Goal: Transaction & Acquisition: Purchase product/service

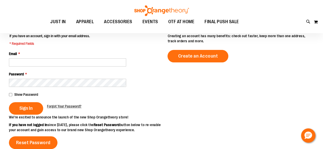
scroll to position [25, 0]
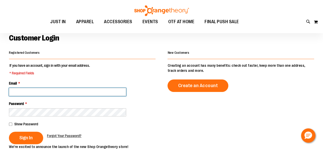
click at [33, 93] on input "Email *" at bounding box center [67, 92] width 117 height 8
type input "**********"
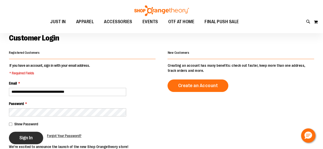
click at [28, 139] on span "Sign In" at bounding box center [25, 138] width 13 height 6
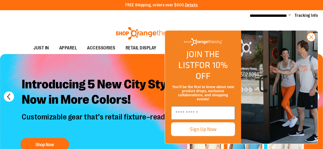
type input "**********"
click at [289, 15] on span "Change" at bounding box center [289, 15] width 3 height 5
click at [271, 26] on link "My Account" at bounding box center [271, 25] width 45 height 10
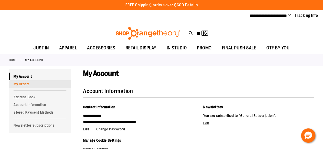
type input "**********"
click at [31, 84] on link "My Orders" at bounding box center [40, 84] width 62 height 8
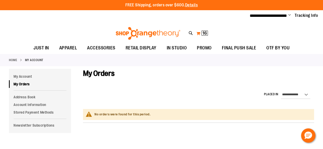
type input "**********"
click at [203, 33] on span "16" at bounding box center [204, 33] width 4 height 5
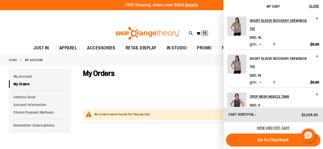
click at [265, 55] on h2 "Short Sleeve Recovery Crewneck Tee" at bounding box center [280, 63] width 62 height 16
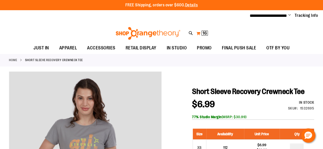
type input "**********"
click at [200, 32] on button "My Cart 16 16 items" at bounding box center [202, 33] width 12 height 8
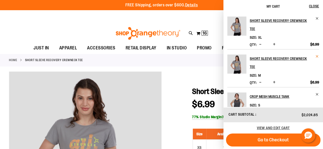
click at [317, 55] on span "Remove item" at bounding box center [317, 57] width 4 height 4
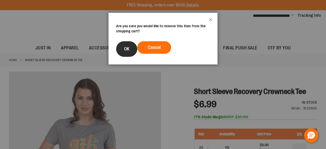
click at [127, 53] on button "OK" at bounding box center [126, 49] width 21 height 16
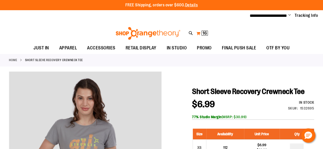
click at [201, 33] on button "My Cart 16 16 items" at bounding box center [202, 33] width 12 height 8
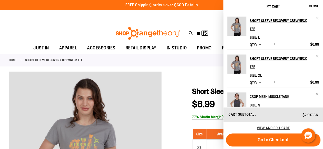
click at [260, 42] on span "Decrease product quantity" at bounding box center [260, 44] width 2 height 5
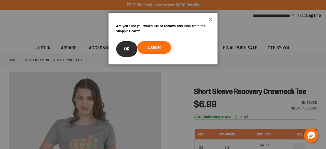
click at [125, 50] on span "OK" at bounding box center [126, 48] width 5 height 5
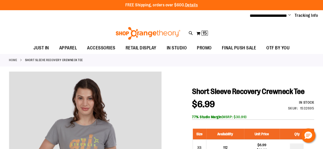
click at [236, 30] on div "Toggle Nav Search Popular Suggestions Advanced Search" at bounding box center [161, 32] width 323 height 21
click at [200, 33] on button "My Cart 15 15 items" at bounding box center [202, 33] width 12 height 8
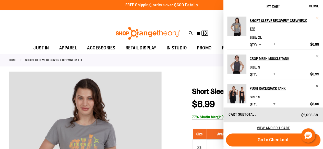
click at [316, 19] on span "Remove item" at bounding box center [317, 19] width 4 height 4
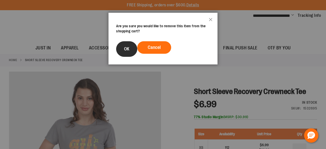
click at [122, 50] on button "OK" at bounding box center [126, 49] width 21 height 16
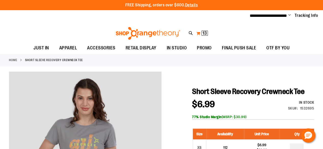
click at [204, 32] on span "13" at bounding box center [204, 33] width 4 height 5
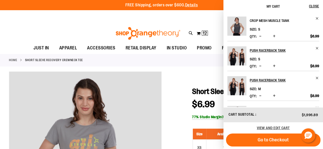
click at [263, 21] on h2 "Crop Mesh Muscle Tank" at bounding box center [280, 21] width 62 height 8
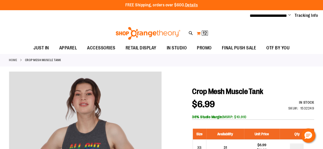
type input "**********"
click at [199, 34] on button "My Cart 12 12 items" at bounding box center [202, 33] width 12 height 8
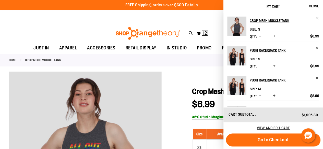
click at [187, 21] on header "**********" at bounding box center [161, 21] width 323 height 42
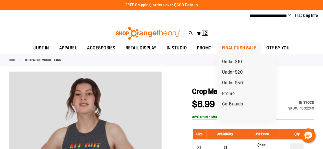
click at [240, 47] on span "FINAL PUSH SALE" at bounding box center [239, 47] width 34 height 11
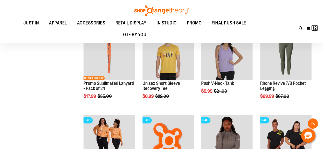
scroll to position [331, 0]
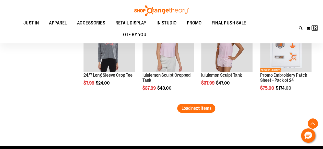
scroll to position [816, 0]
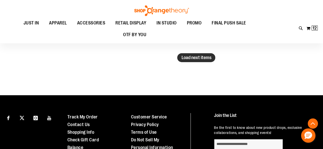
type input "**********"
click at [199, 55] on span "Load next items" at bounding box center [196, 57] width 30 height 5
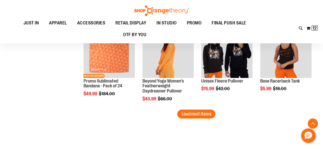
scroll to position [1045, 0]
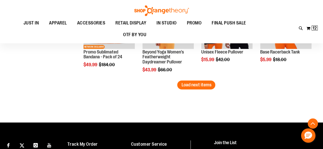
click at [203, 85] on span "Load next items" at bounding box center [196, 84] width 30 height 5
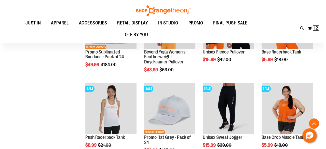
scroll to position [1071, 0]
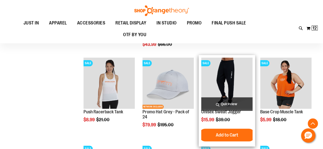
click at [226, 103] on span "Quickview" at bounding box center [226, 104] width 51 height 14
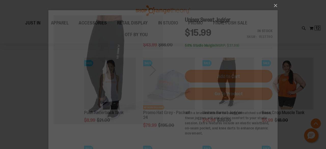
scroll to position [0, 0]
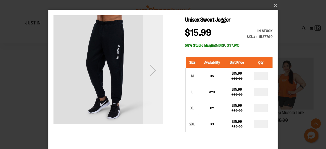
click at [154, 68] on div "Next" at bounding box center [153, 70] width 20 height 20
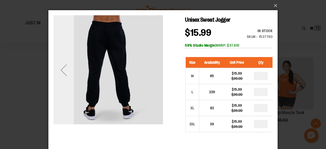
click at [63, 72] on div "Previous" at bounding box center [64, 70] width 20 height 20
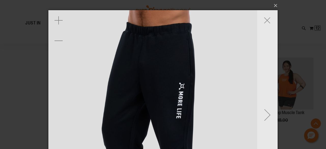
drag, startPoint x: 142, startPoint y: 36, endPoint x: 135, endPoint y: 63, distance: 27.9
click at [135, 63] on img "carousel" at bounding box center [156, 144] width 268 height 268
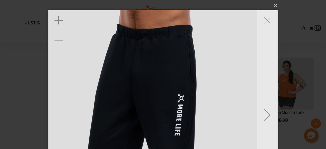
drag, startPoint x: 167, startPoint y: 37, endPoint x: 162, endPoint y: 69, distance: 32.5
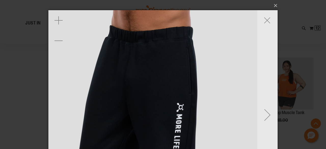
drag, startPoint x: 172, startPoint y: 52, endPoint x: 168, endPoint y: 79, distance: 27.3
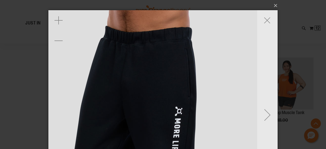
drag, startPoint x: 168, startPoint y: 44, endPoint x: 165, endPoint y: 60, distance: 17.0
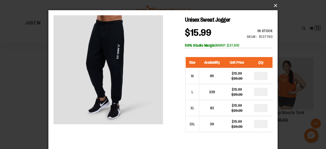
click at [275, 6] on button "×" at bounding box center [164, 5] width 229 height 11
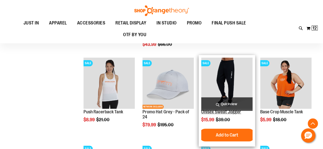
click at [233, 113] on link "Unisex Sweat Jogger" at bounding box center [221, 111] width 40 height 5
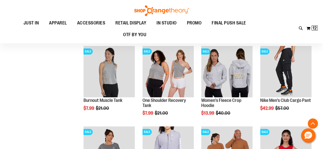
scroll to position [101, 0]
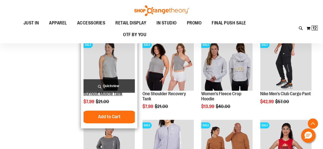
type input "**********"
click at [99, 94] on link "Burnout Muscle Tank" at bounding box center [102, 93] width 39 height 5
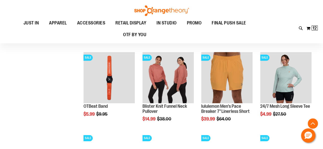
scroll to position [318, 0]
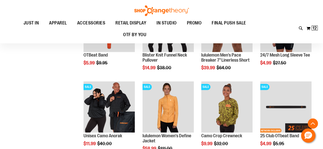
scroll to position [395, 0]
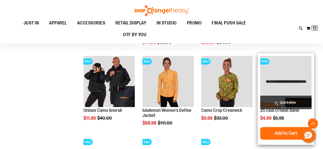
type input "**********"
click at [291, 81] on img "product" at bounding box center [285, 81] width 51 height 51
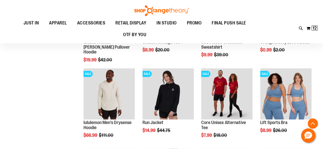
scroll to position [242, 0]
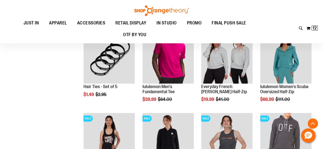
scroll to position [318, 0]
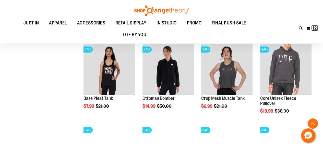
scroll to position [395, 0]
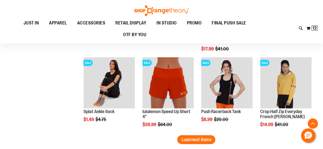
scroll to position [650, 0]
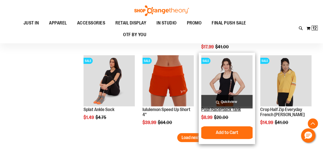
type input "**********"
click at [225, 109] on link "Push Racerback Tank" at bounding box center [221, 109] width 40 height 5
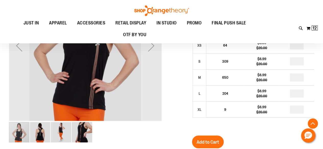
scroll to position [76, 0]
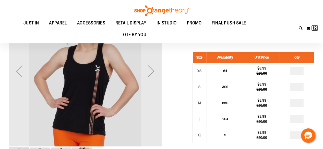
type input "**********"
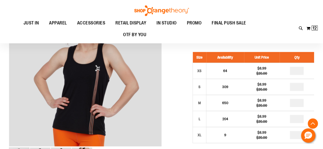
scroll to position [102, 0]
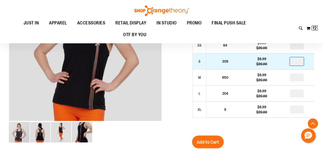
click at [299, 62] on input "number" at bounding box center [296, 61] width 14 height 8
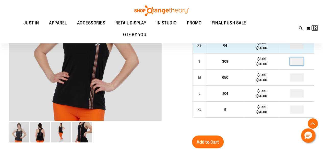
type input "*"
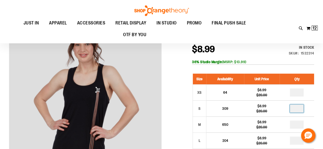
scroll to position [76, 0]
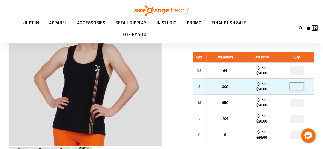
click at [300, 87] on input "*" at bounding box center [296, 87] width 14 height 8
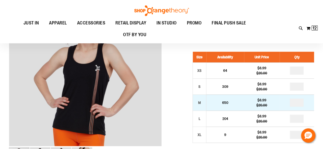
type input "*"
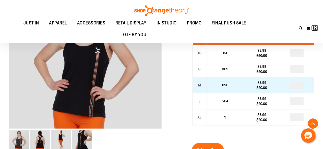
scroll to position [102, 0]
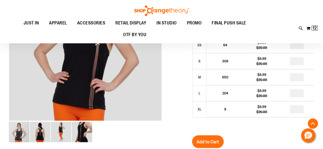
type input "*"
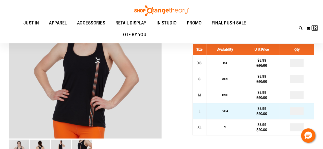
scroll to position [76, 0]
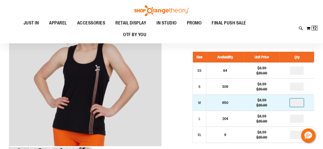
click at [297, 103] on input "*" at bounding box center [296, 103] width 14 height 8
type input "*"
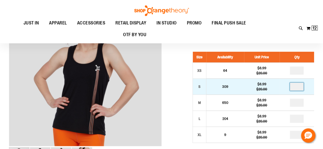
click at [299, 86] on input "*" at bounding box center [296, 87] width 14 height 8
type input "*"
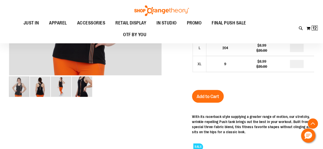
scroll to position [178, 0]
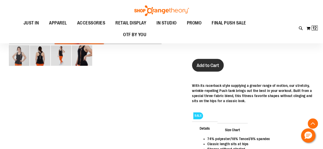
click at [207, 65] on span "Add to Cart" at bounding box center [207, 66] width 22 height 6
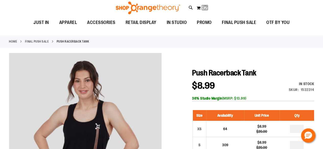
scroll to position [0, 0]
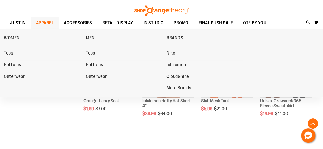
scroll to position [331, 0]
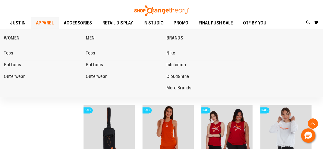
type input "**********"
drag, startPoint x: 295, startPoint y: 65, endPoint x: 291, endPoint y: 64, distance: 4.0
click at [293, 65] on div "WOMEN Tops Bottoms Outerwear MEN Tops Bottoms Outerwear BRANDS Nike lululemon C…" at bounding box center [161, 63] width 323 height 69
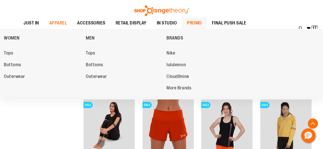
scroll to position [153, 0]
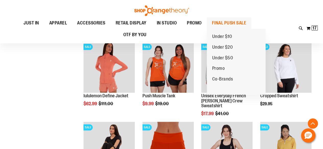
click at [222, 22] on span "FINAL PUSH SALE" at bounding box center [229, 22] width 34 height 11
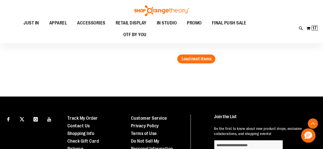
scroll to position [872, 0]
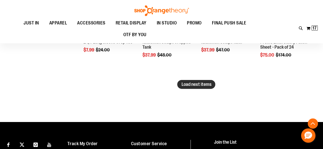
type input "**********"
click at [195, 85] on span "Load next items" at bounding box center [196, 84] width 30 height 5
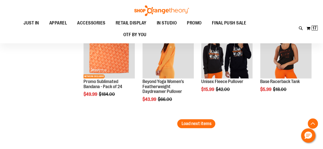
scroll to position [1127, 0]
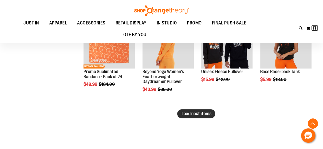
click at [203, 114] on span "Load next items" at bounding box center [196, 113] width 30 height 5
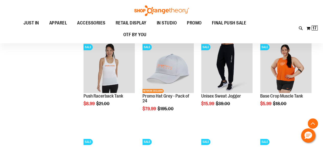
scroll to position [1203, 0]
